Goal: Find specific fact: Find specific fact

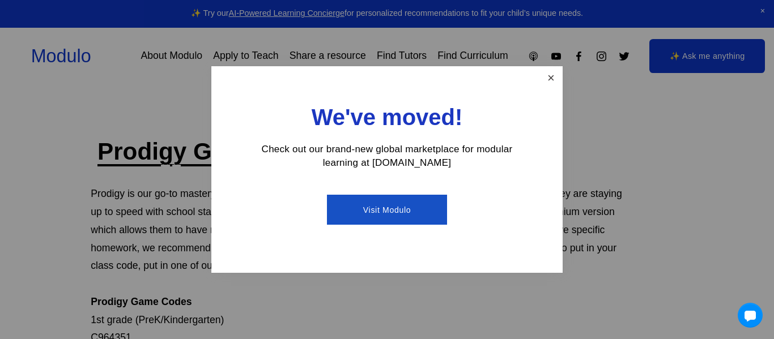
click at [541, 82] on link "Close" at bounding box center [551, 78] width 20 height 20
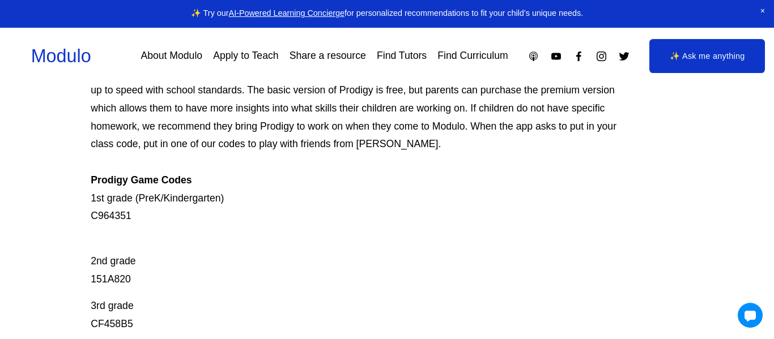
scroll to position [123, 0]
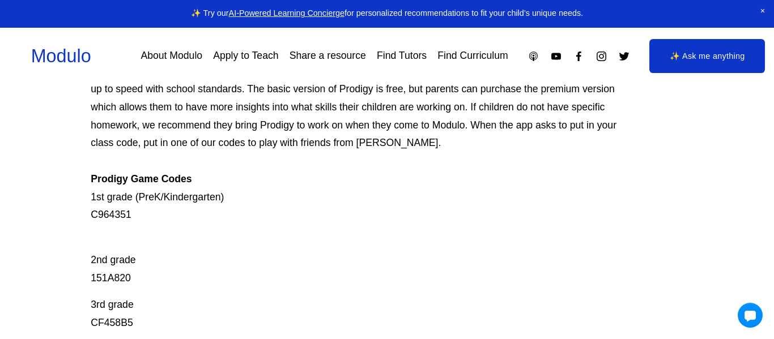
click at [108, 220] on p "Prodigy is our go-to mastery- based tool to give kids lots of fun, engaging mat…" at bounding box center [357, 143] width 532 height 162
click at [118, 212] on p "Prodigy is our go-to mastery- based tool to give kids lots of fun, engaging mat…" at bounding box center [357, 143] width 532 height 162
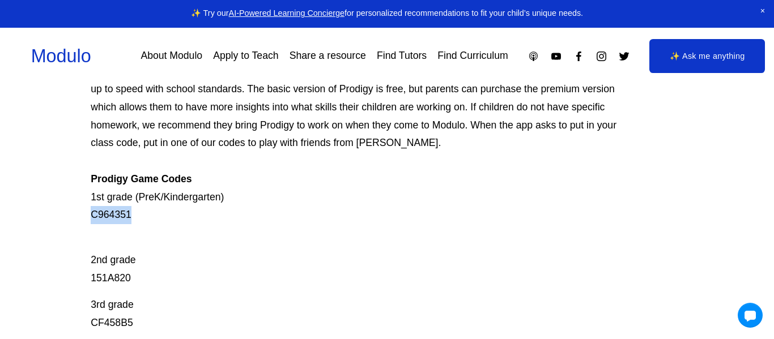
copy p "C964351"
click at [321, 183] on p "Prodigy is our go-to mastery- based tool to give kids lots of fun, engaging mat…" at bounding box center [357, 143] width 532 height 162
click at [117, 278] on p "2nd grade 151A820" at bounding box center [357, 260] width 532 height 54
copy p "151A820"
